Goal: Learn about a topic: Learn about a topic

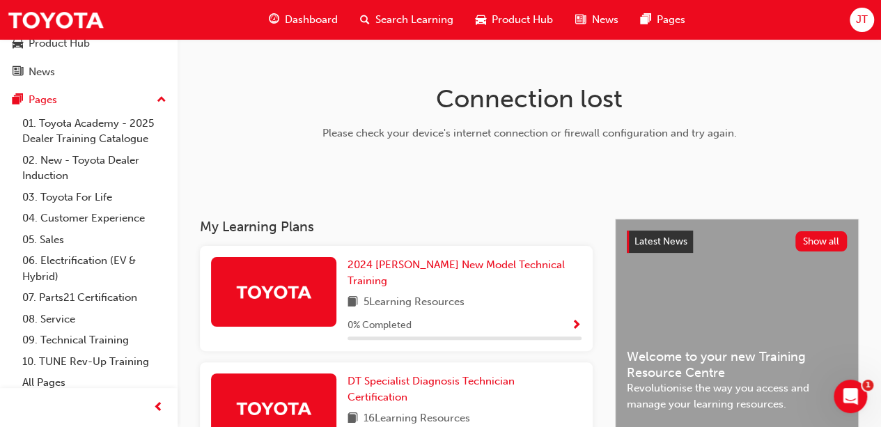
scroll to position [78, 0]
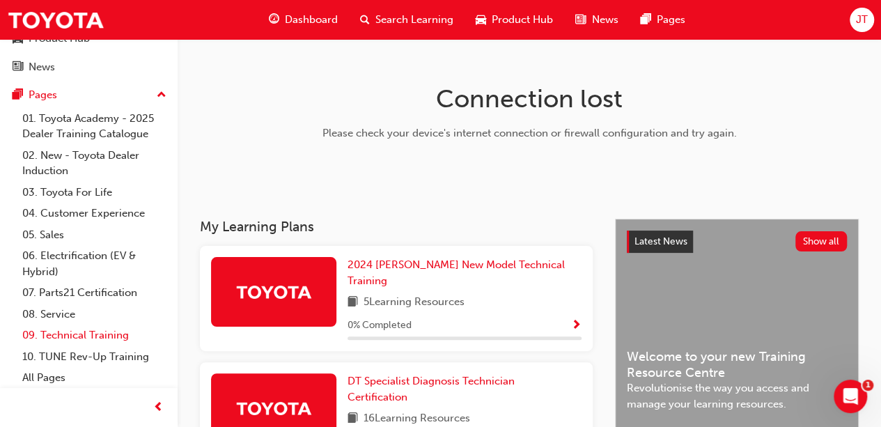
click at [70, 332] on link "09. Technical Training" at bounding box center [94, 335] width 155 height 22
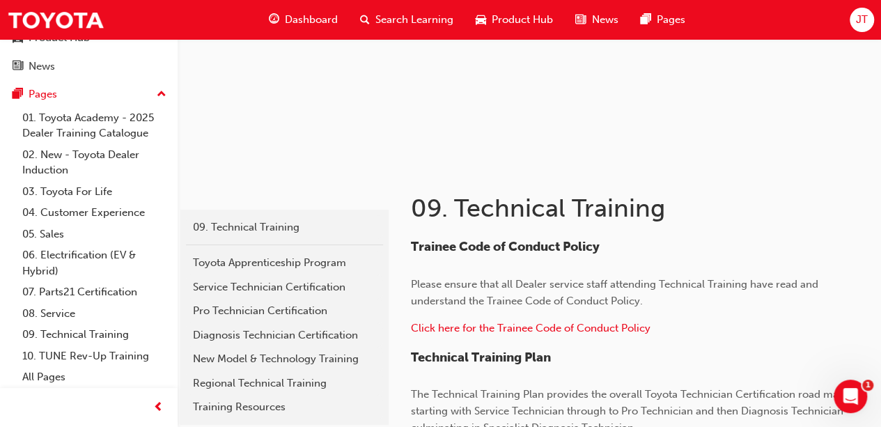
scroll to position [125, 0]
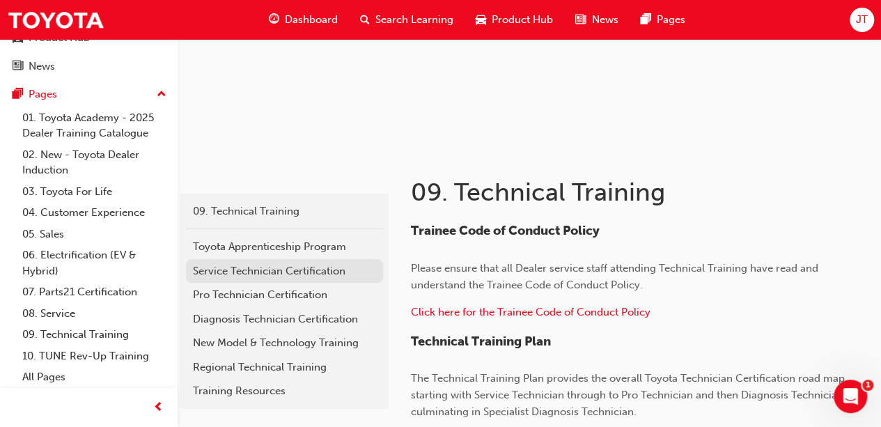
click at [304, 274] on div "Service Technician Certification" at bounding box center [284, 271] width 183 height 16
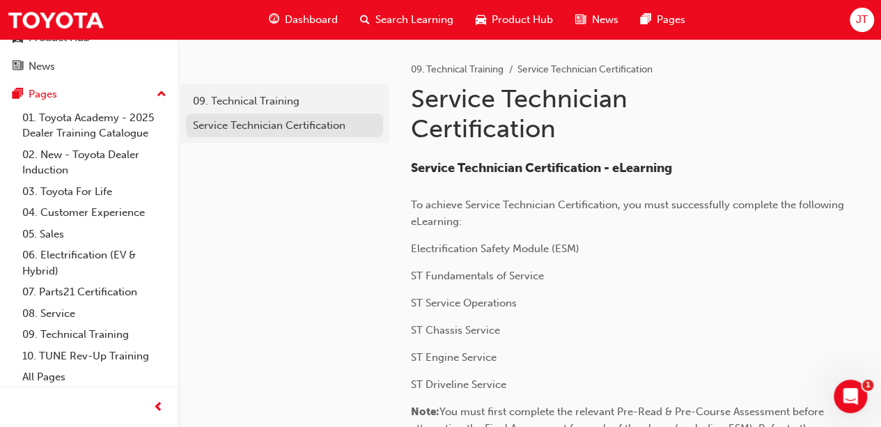
click at [320, 125] on div "Service Technician Certification" at bounding box center [284, 126] width 183 height 16
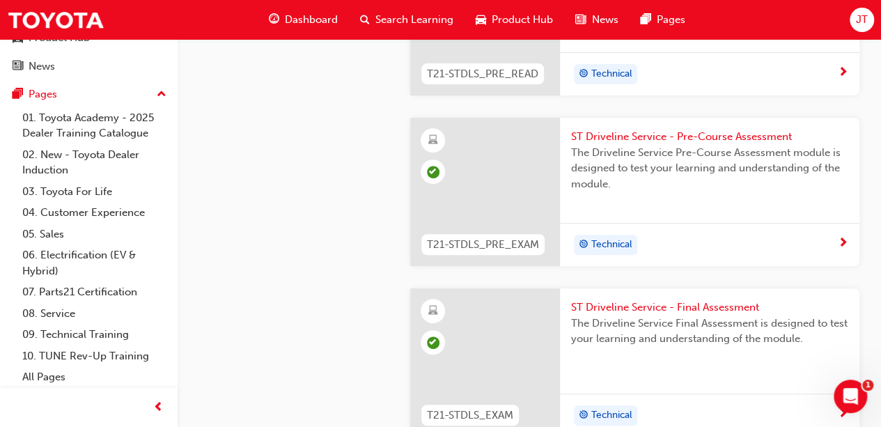
scroll to position [2995, 0]
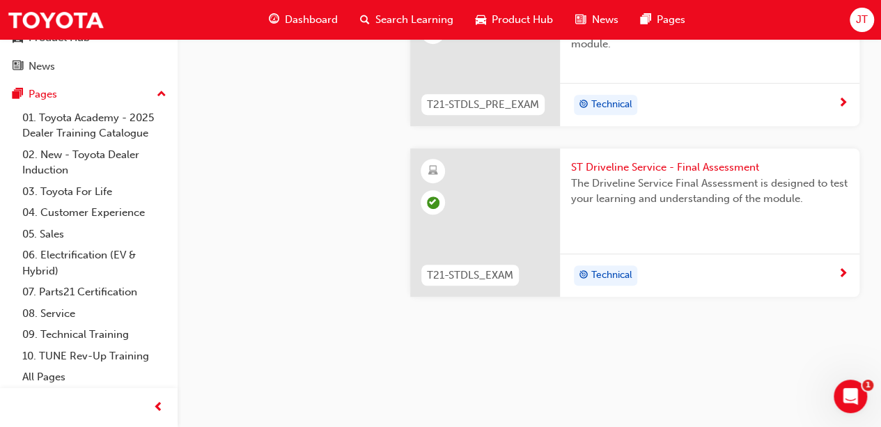
click at [856, 24] on span "JT" at bounding box center [862, 20] width 12 height 16
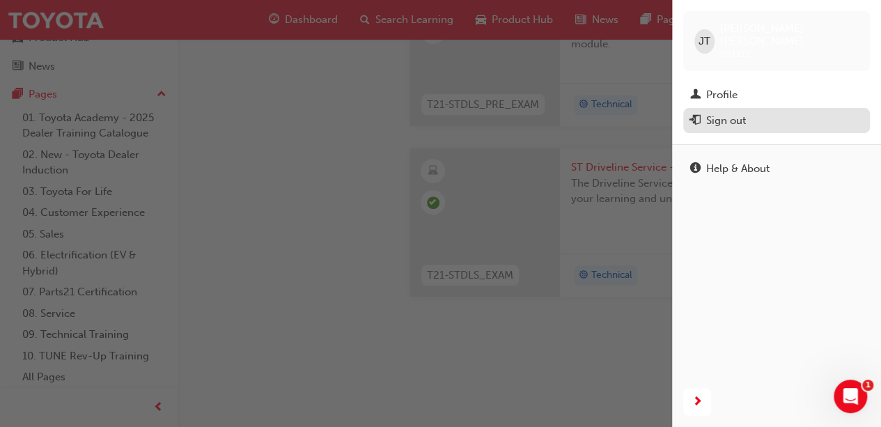
click at [775, 112] on div "Sign out" at bounding box center [776, 120] width 173 height 17
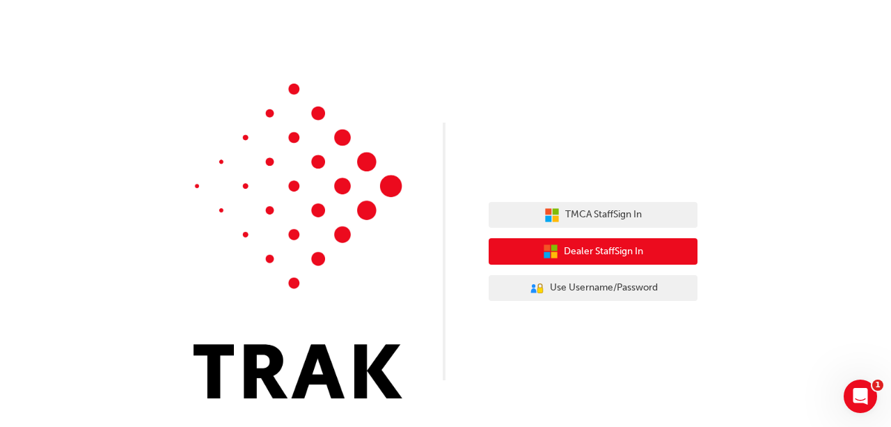
click at [624, 253] on span "Dealer Staff Sign In" at bounding box center [603, 252] width 79 height 16
